Goal: Find specific page/section: Find specific page/section

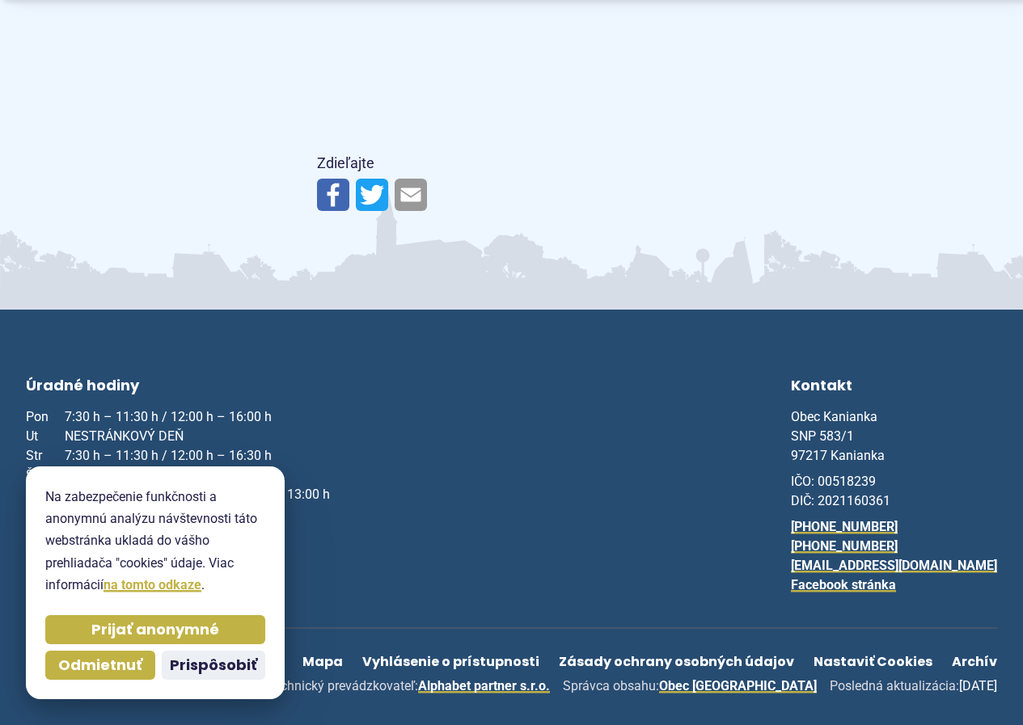
scroll to position [1329, 0]
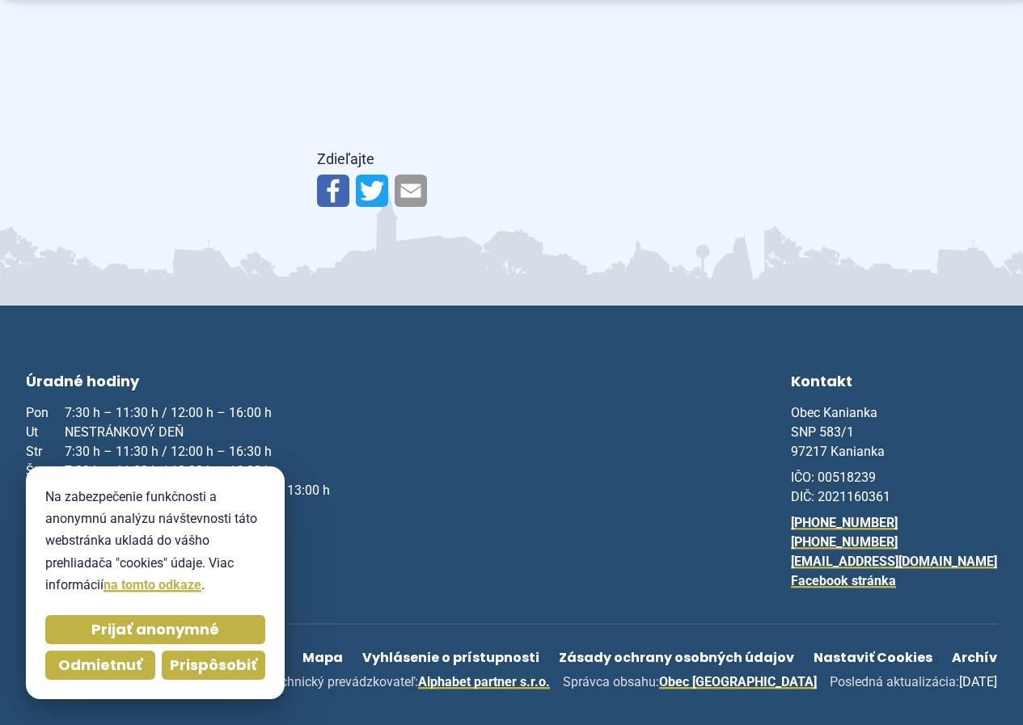
click at [213, 665] on span "Prispôsobiť" at bounding box center [213, 665] width 87 height 19
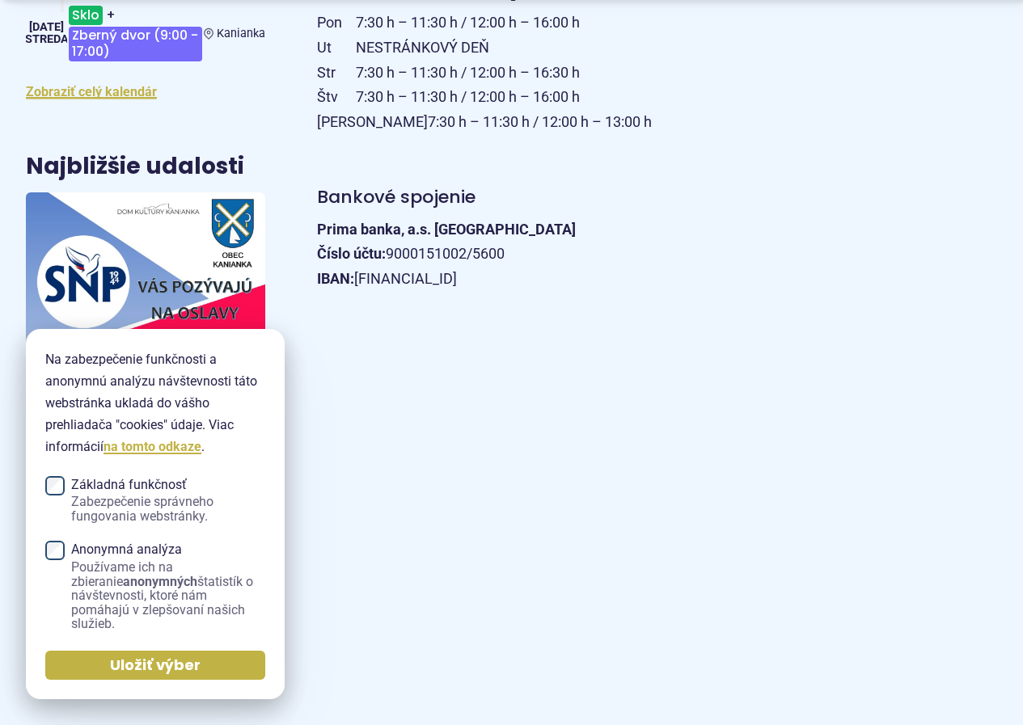
scroll to position [844, 0]
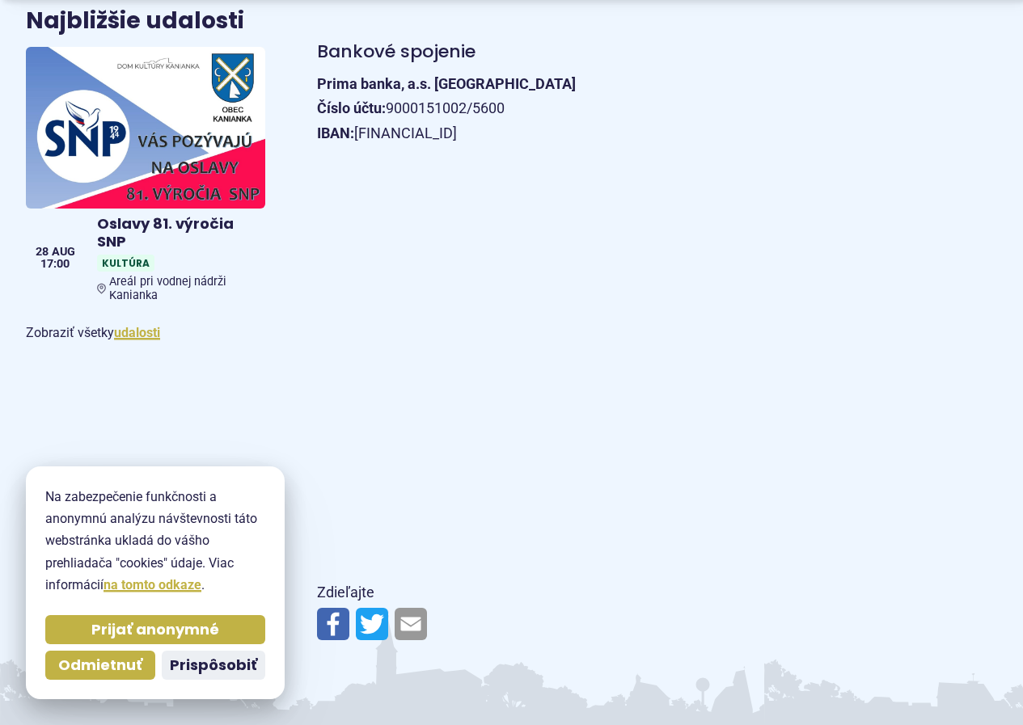
scroll to position [925, 0]
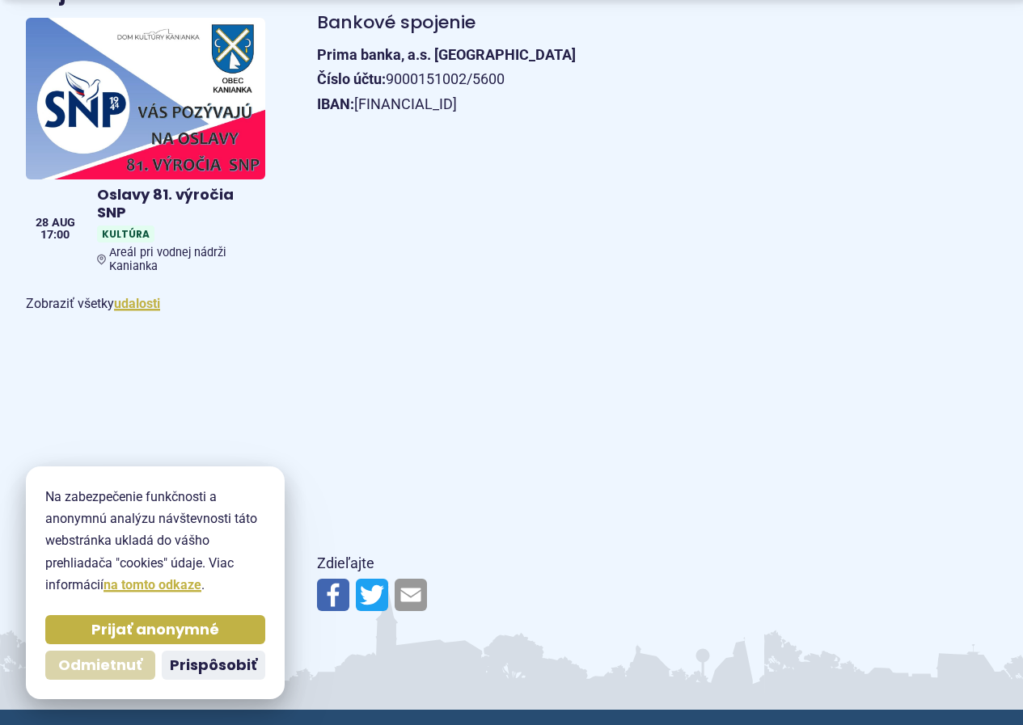
click at [84, 664] on span "Odmietnuť" at bounding box center [100, 665] width 84 height 19
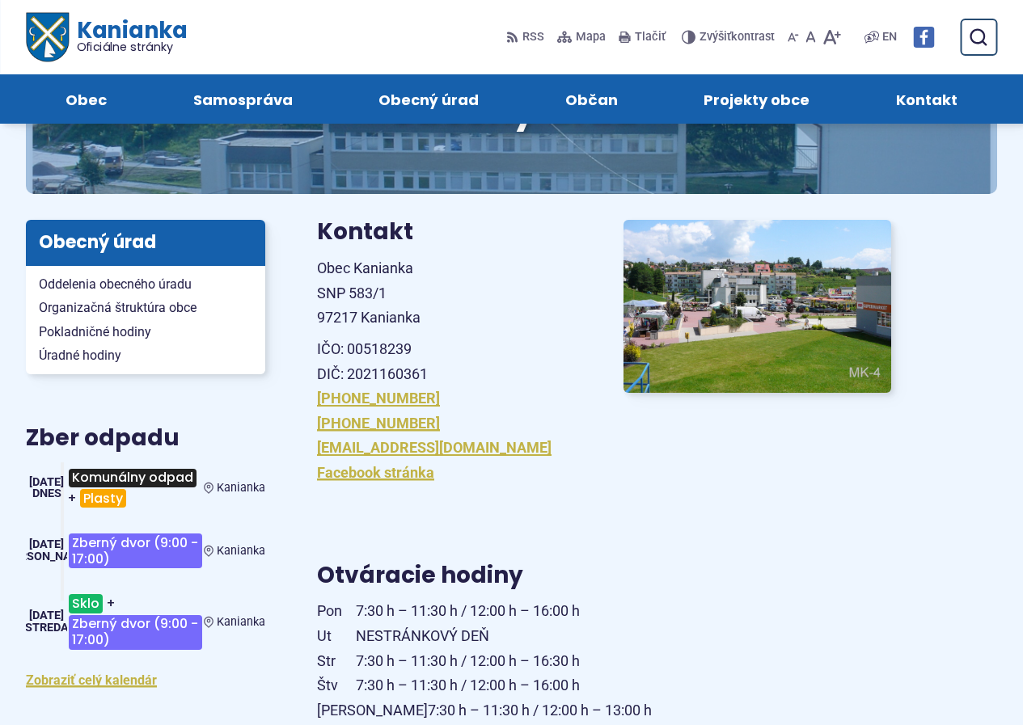
scroll to position [0, 0]
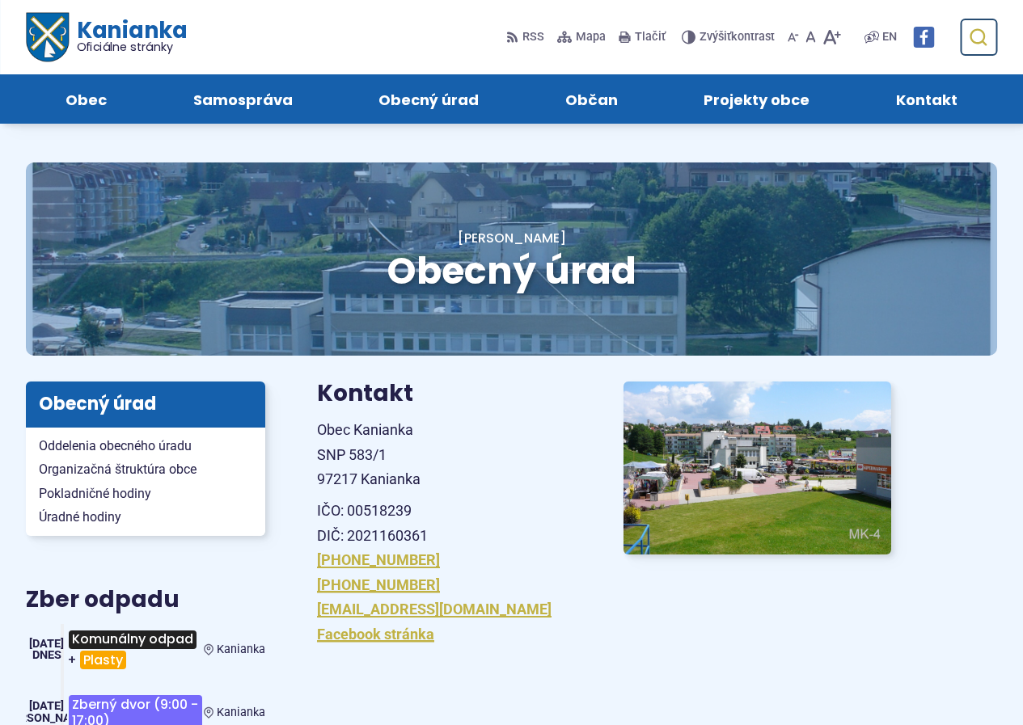
click at [982, 40] on use "submit" at bounding box center [977, 37] width 17 height 17
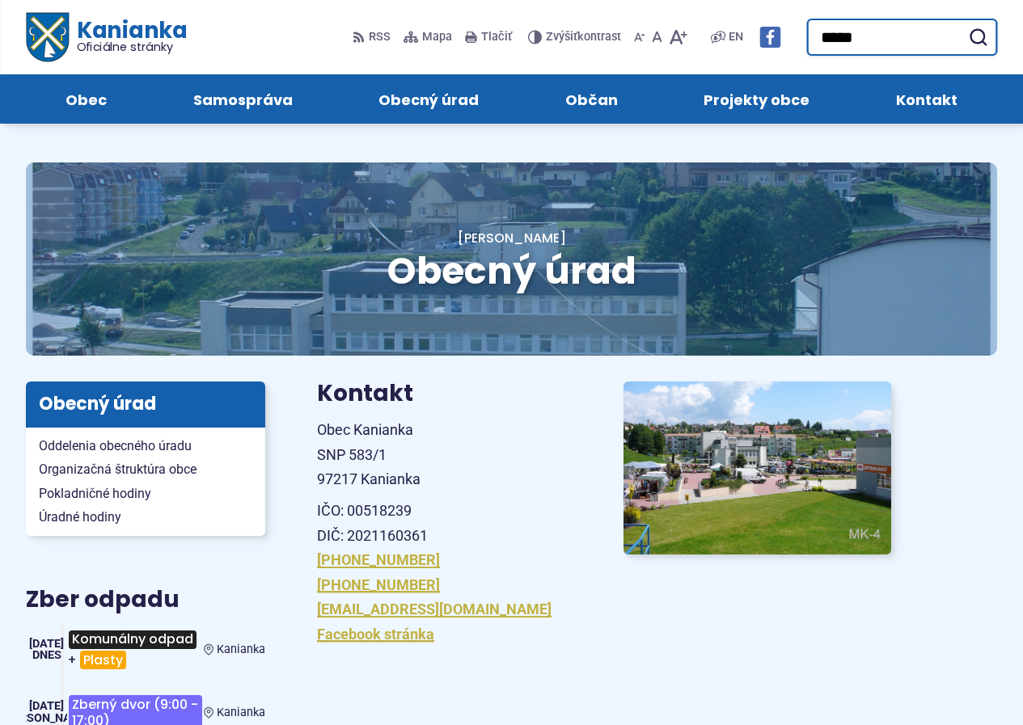
click at [896, 38] on input "*****" at bounding box center [901, 37] width 191 height 37
type input "*****"
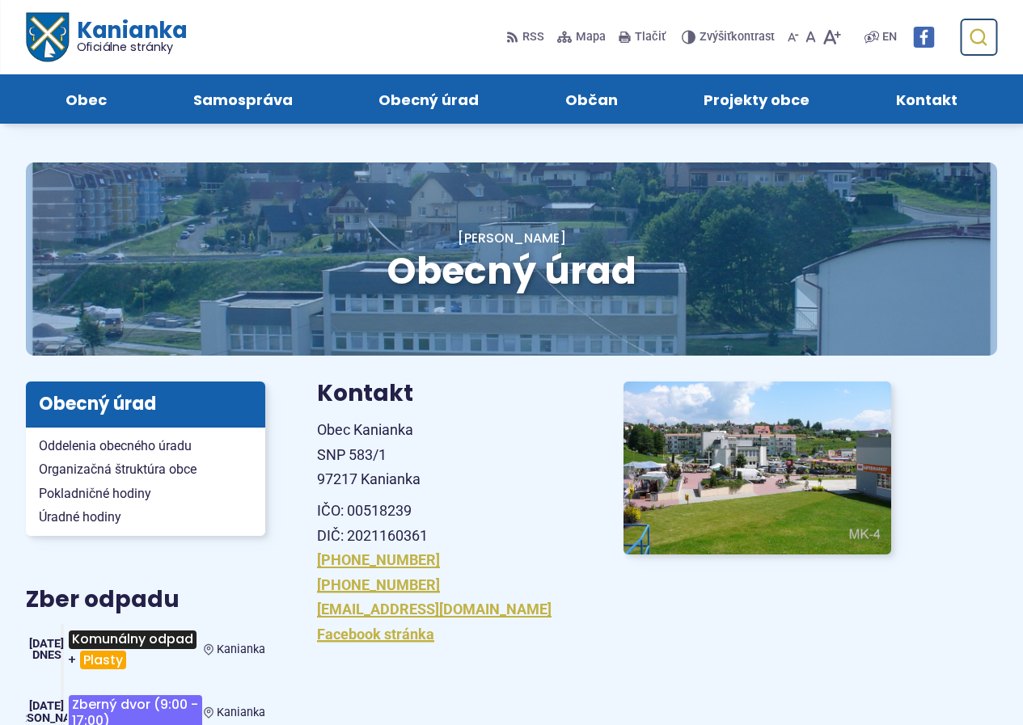
click at [976, 36] on icon "submit" at bounding box center [977, 36] width 19 height 19
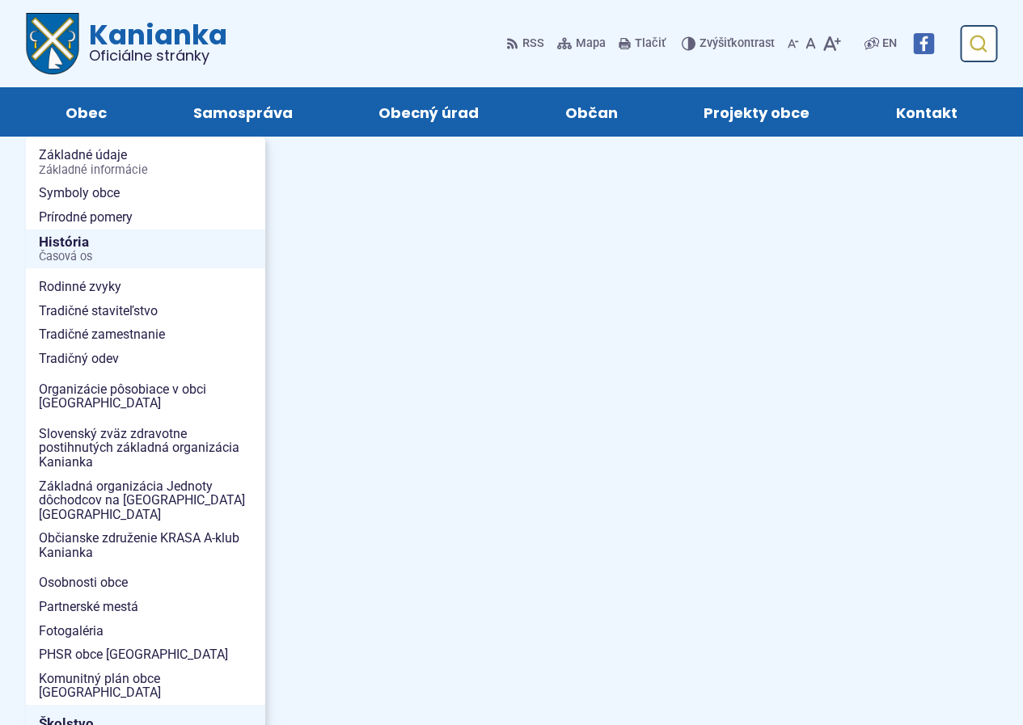
click at [981, 37] on use "submit" at bounding box center [977, 44] width 17 height 17
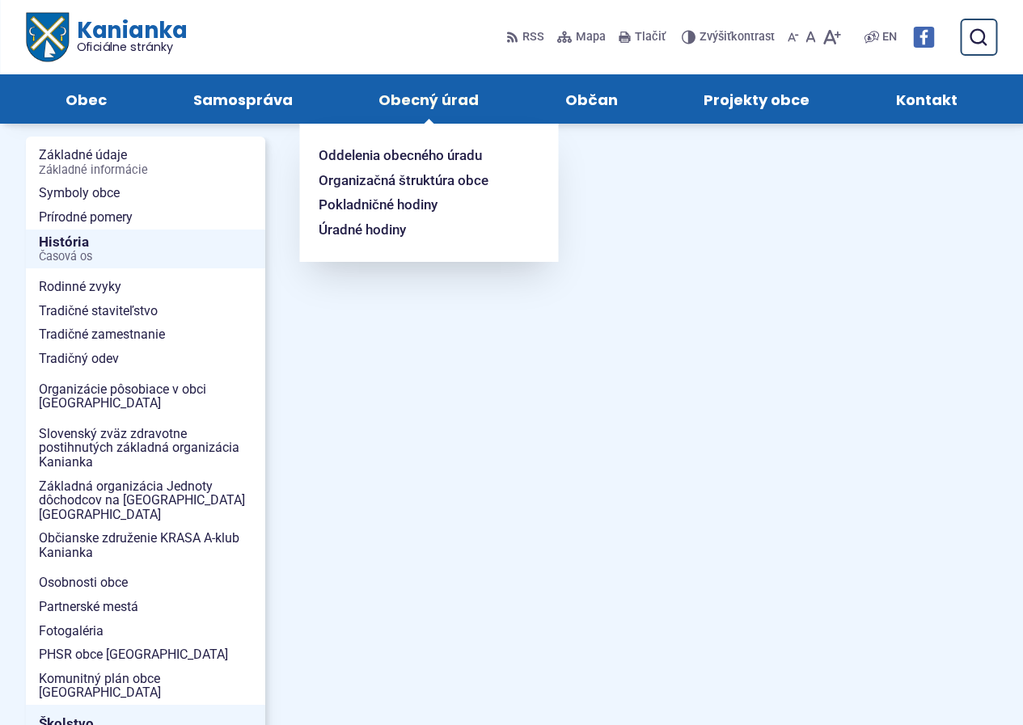
click at [411, 91] on span "Obecný úrad" at bounding box center [428, 98] width 100 height 49
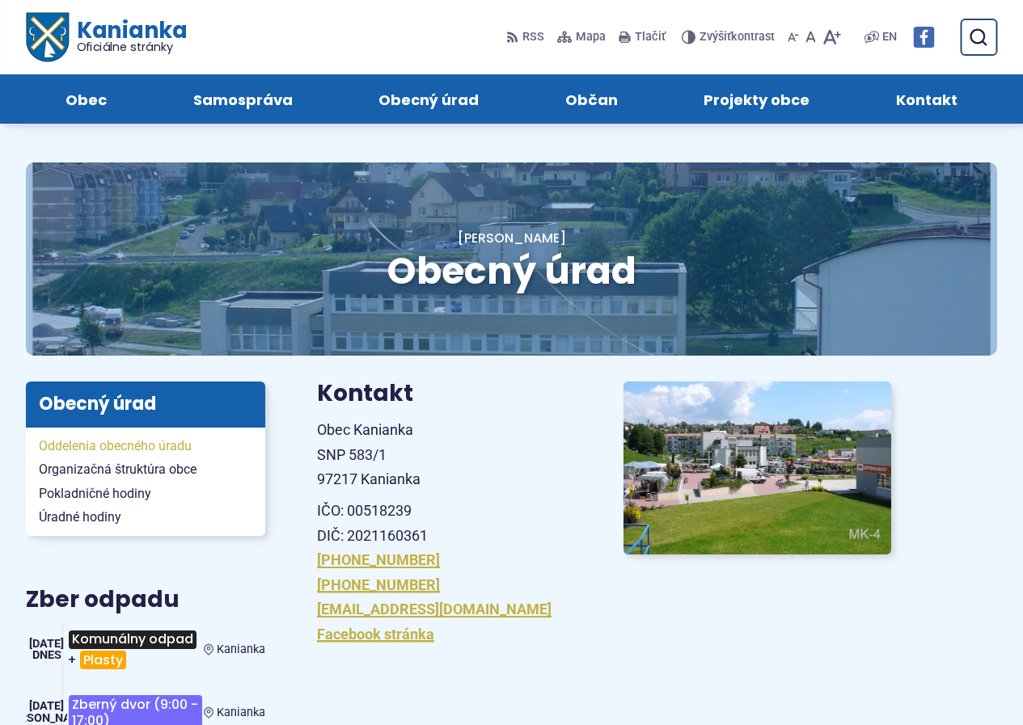
click at [70, 445] on span "Oddelenia obecného úradu" at bounding box center [145, 446] width 213 height 24
